Goal: Transaction & Acquisition: Purchase product/service

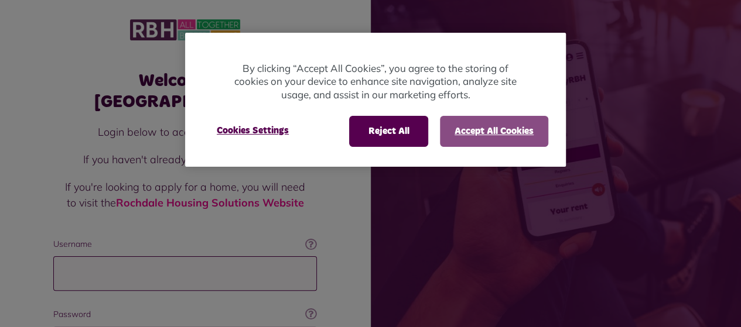
type input "**********"
click at [488, 136] on button "Accept All Cookies" at bounding box center [494, 131] width 108 height 30
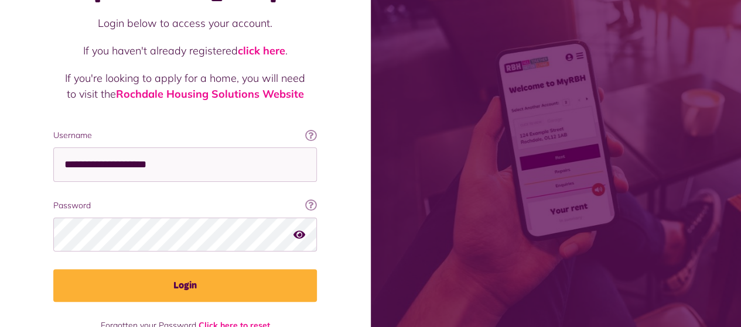
scroll to position [122, 0]
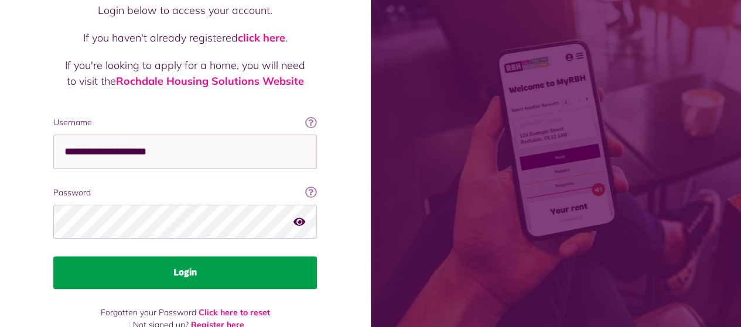
click at [218, 256] on button "Login" at bounding box center [185, 272] width 264 height 33
click at [186, 256] on button "Login" at bounding box center [185, 272] width 264 height 33
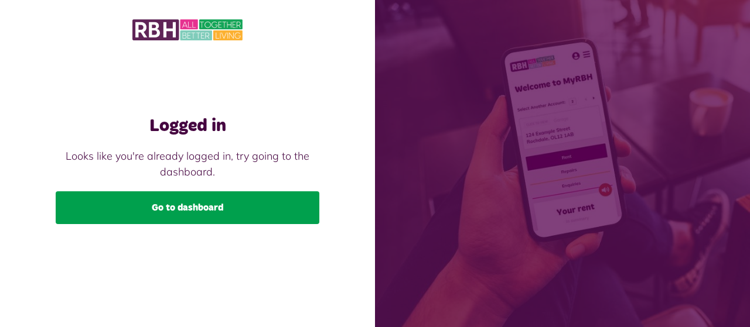
click at [185, 205] on link "Go to dashboard" at bounding box center [188, 207] width 264 height 33
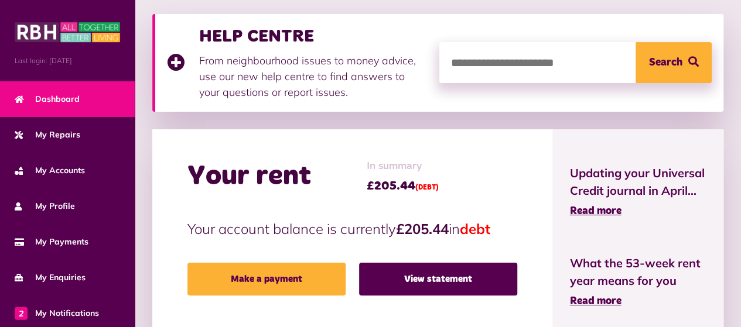
scroll to position [218, 0]
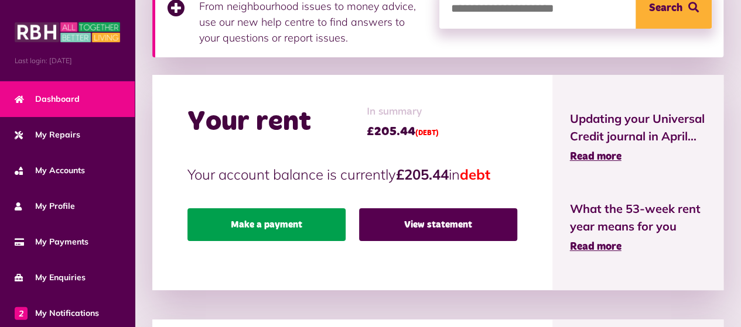
click at [274, 224] on link "Make a payment" at bounding box center [266, 224] width 158 height 33
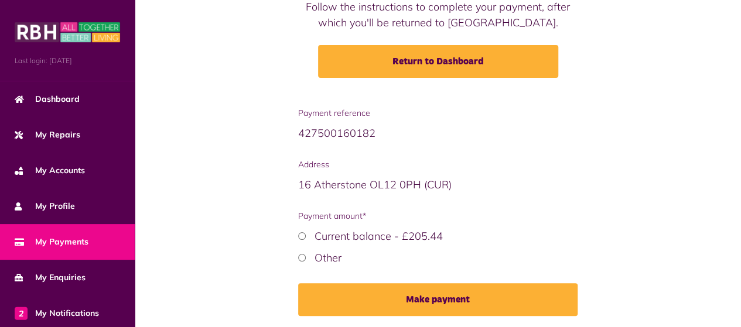
scroll to position [189, 0]
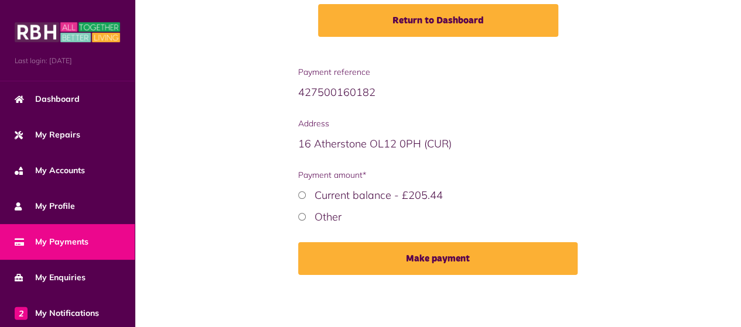
click at [307, 217] on div "Other" at bounding box center [438, 217] width 280 height 16
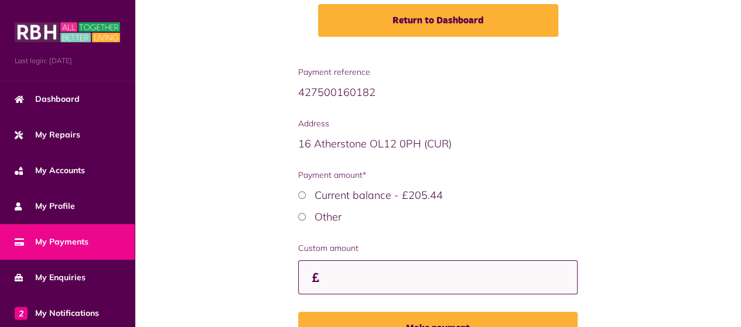
click at [364, 276] on input "Custom amount" at bounding box center [438, 278] width 280 height 35
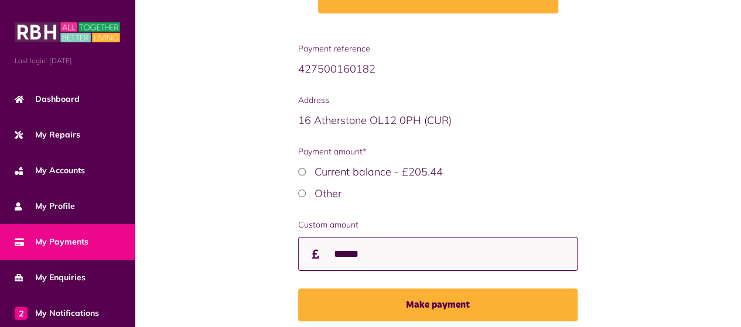
scroll to position [259, 0]
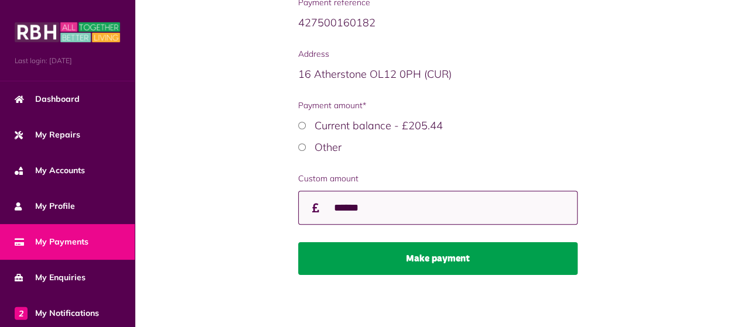
type input "******"
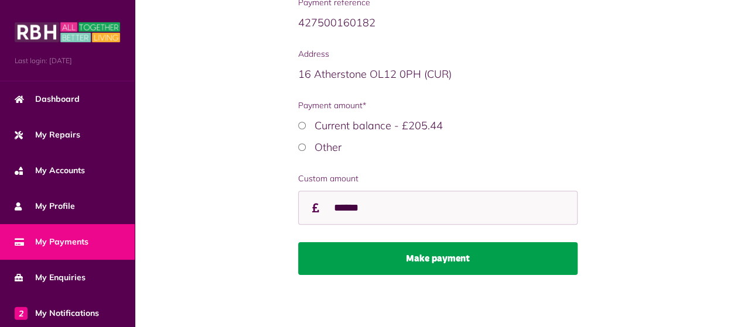
click at [425, 262] on button "Make payment" at bounding box center [438, 258] width 280 height 33
